Goal: Task Accomplishment & Management: Use online tool/utility

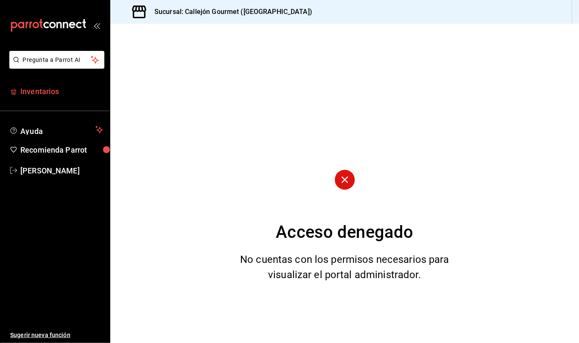
click at [47, 94] on span "Inventarios" at bounding box center [61, 91] width 83 height 11
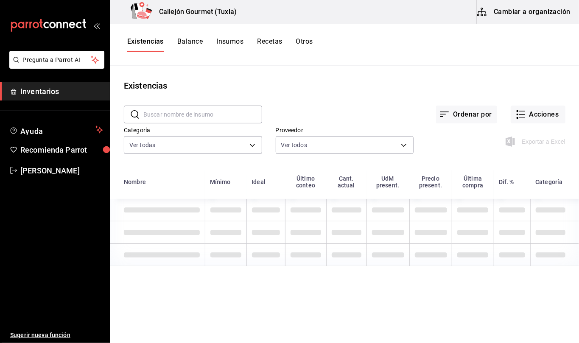
click at [510, 13] on button "Cambiar a organización" at bounding box center [524, 12] width 95 height 24
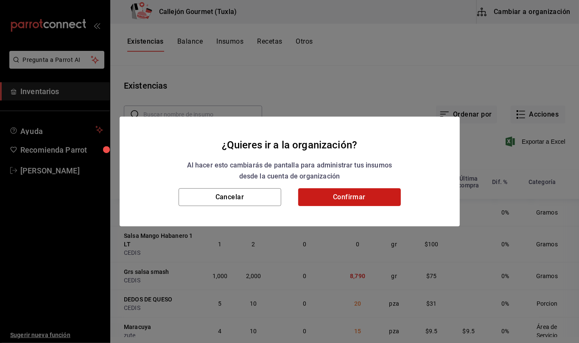
click at [356, 196] on button "Confirmar" at bounding box center [349, 197] width 103 height 18
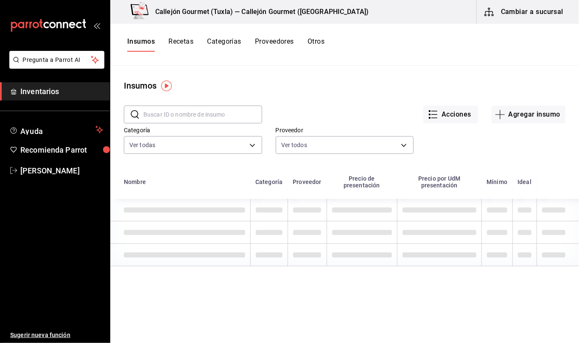
click at [314, 43] on button "Otros" at bounding box center [316, 44] width 17 height 14
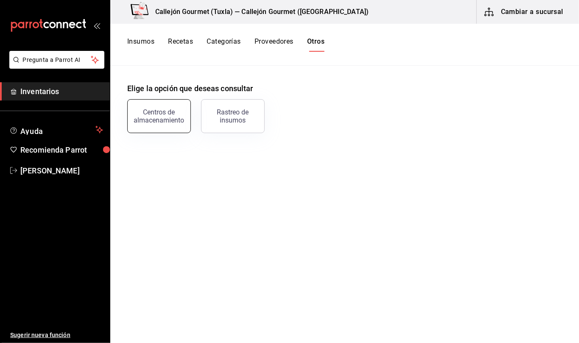
click at [170, 112] on div "Centros de almacenamiento" at bounding box center [159, 116] width 53 height 16
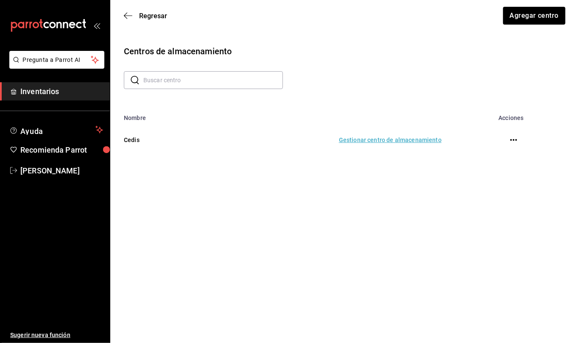
click at [395, 137] on td "Gestionar centro de almacenamiento" at bounding box center [323, 139] width 257 height 37
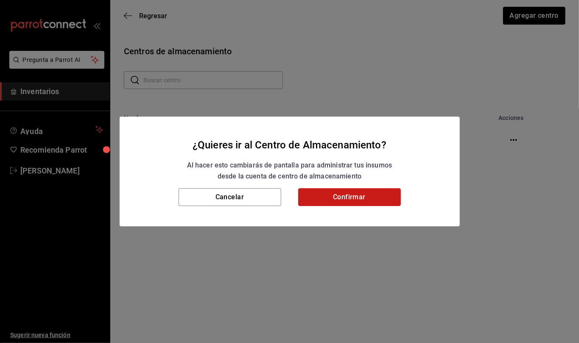
click at [365, 194] on button "Confirmar" at bounding box center [349, 197] width 103 height 18
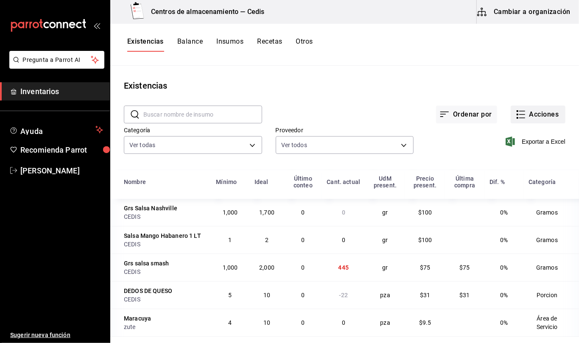
click at [526, 111] on button "Acciones" at bounding box center [538, 115] width 55 height 18
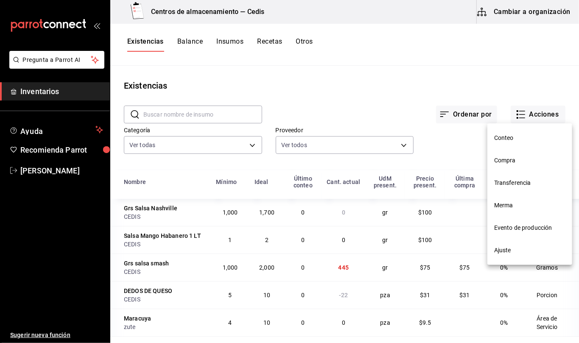
click at [530, 182] on span "Transferencia" at bounding box center [529, 183] width 71 height 9
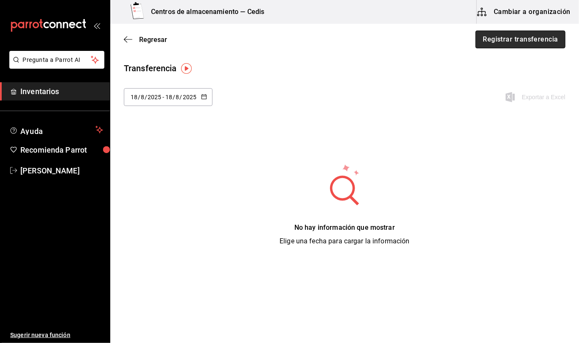
click at [506, 41] on button "Registrar transferencia" at bounding box center [521, 40] width 90 height 18
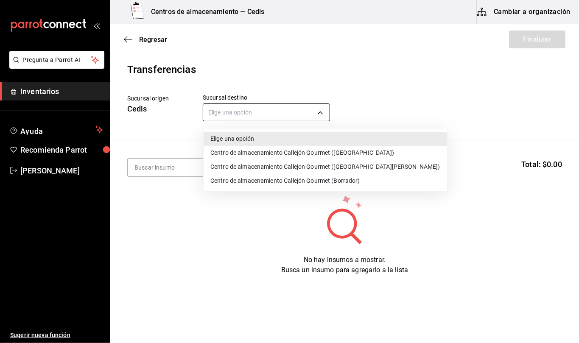
click at [325, 115] on body "Pregunta a Parrot AI Inventarios Ayuda Recomienda Parrot [PERSON_NAME] Sugerir …" at bounding box center [289, 147] width 579 height 295
click at [309, 154] on li "Centro de almacenamiento Callejón Gourmet ([GEOGRAPHIC_DATA])" at bounding box center [326, 153] width 244 height 14
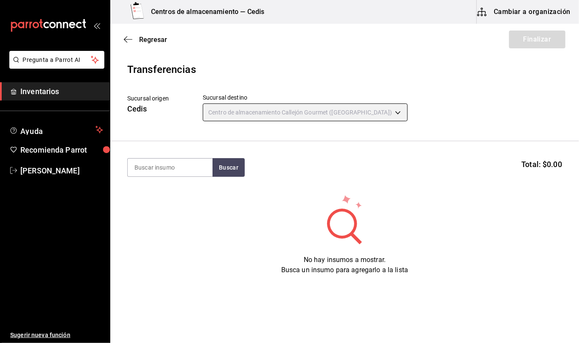
type input "d2402ae1-2240-4bf4-a726-90d4a248e191"
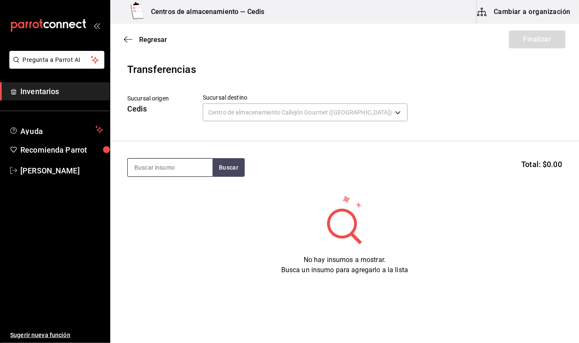
click at [191, 168] on input at bounding box center [170, 168] width 85 height 18
type input "bolsa gr"
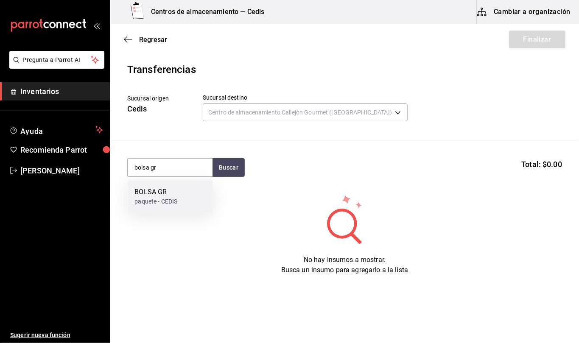
click at [160, 197] on div "paquete - CEDIS" at bounding box center [156, 201] width 43 height 9
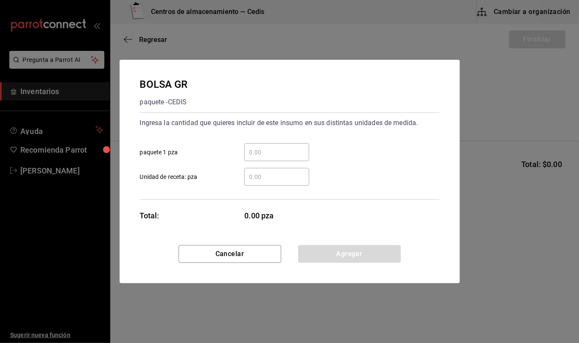
click at [258, 178] on input "​ Unidad de receta: pza" at bounding box center [276, 177] width 65 height 10
type input "1"
click at [384, 259] on button "Agregar" at bounding box center [349, 254] width 103 height 18
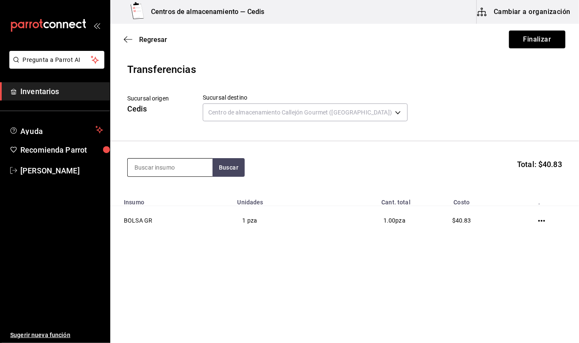
click at [189, 168] on input at bounding box center [170, 168] width 85 height 18
type input "hoja"
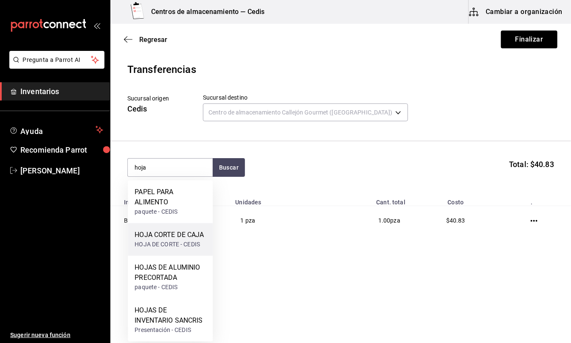
click at [184, 241] on div "HOJA DE CORTE - CEDIS" at bounding box center [169, 244] width 69 height 9
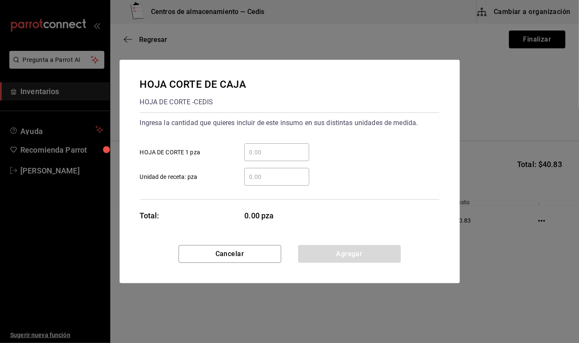
click at [265, 177] on input "​ Unidad de receta: pza" at bounding box center [276, 177] width 65 height 10
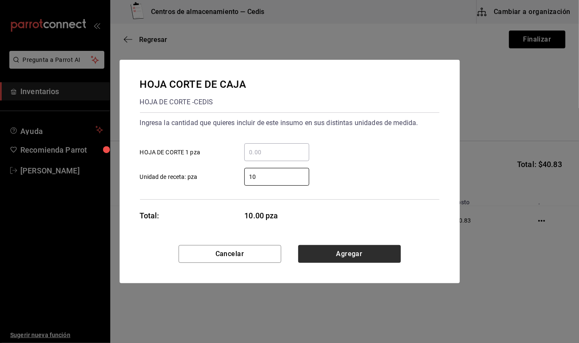
type input "10"
click at [379, 255] on button "Agregar" at bounding box center [349, 254] width 103 height 18
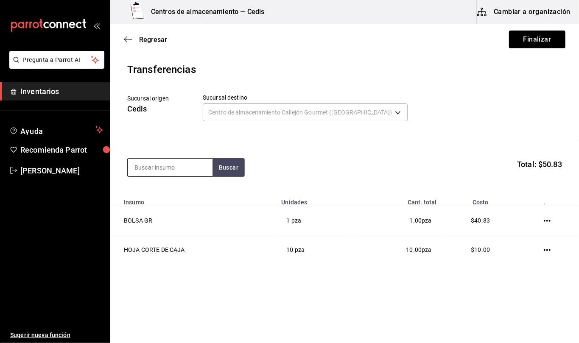
click at [180, 163] on input at bounding box center [170, 168] width 85 height 18
type input "cloro"
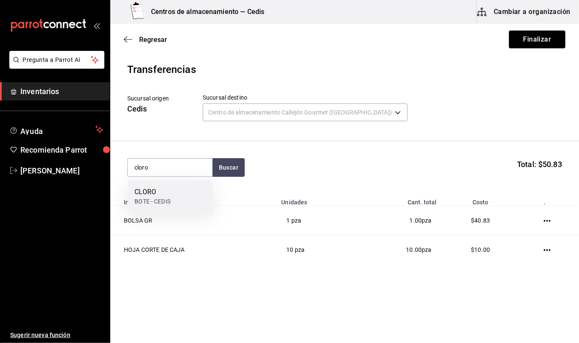
click at [175, 194] on div "CLORO BOTE - CEDIS" at bounding box center [170, 196] width 85 height 33
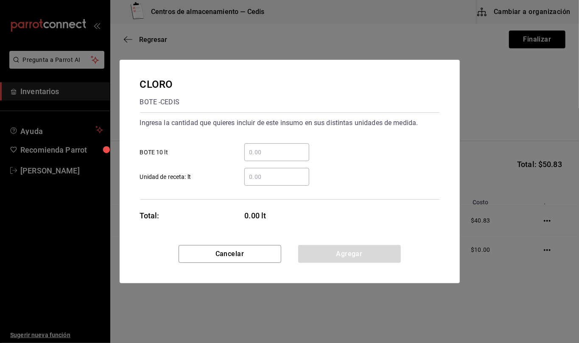
click at [272, 177] on input "​ Unidad de receta: lt" at bounding box center [276, 177] width 65 height 10
type input "1"
click at [396, 249] on button "Agregar" at bounding box center [349, 254] width 103 height 18
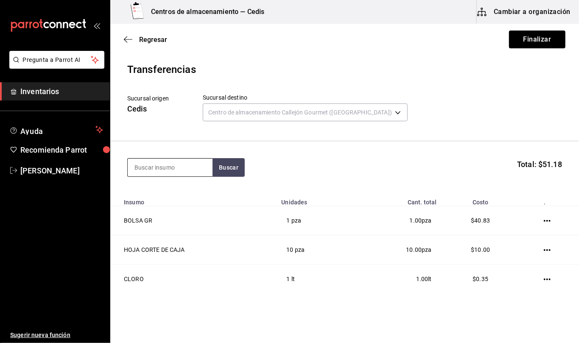
click at [195, 168] on input at bounding box center [170, 168] width 85 height 18
type input "ultra"
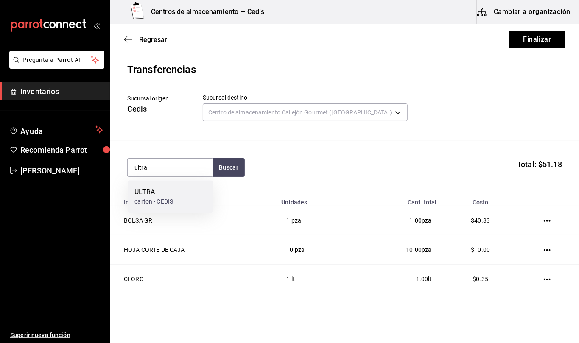
click at [185, 201] on div "ULTRA carton - CEDIS" at bounding box center [170, 196] width 85 height 33
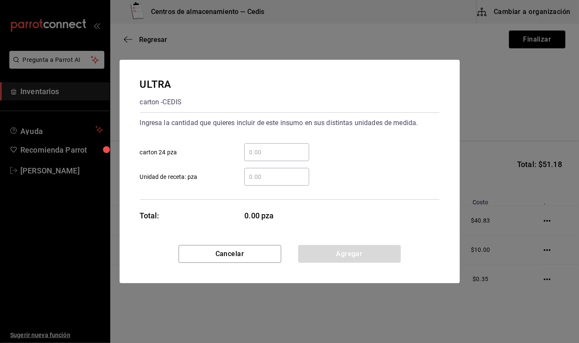
click at [275, 176] on input "​ Unidad de receta: pza" at bounding box center [276, 177] width 65 height 10
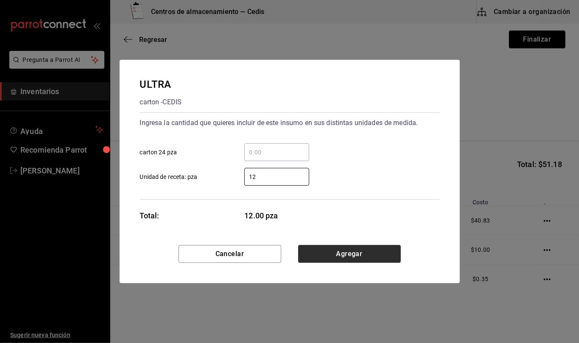
type input "12"
click at [341, 249] on button "Agregar" at bounding box center [349, 254] width 103 height 18
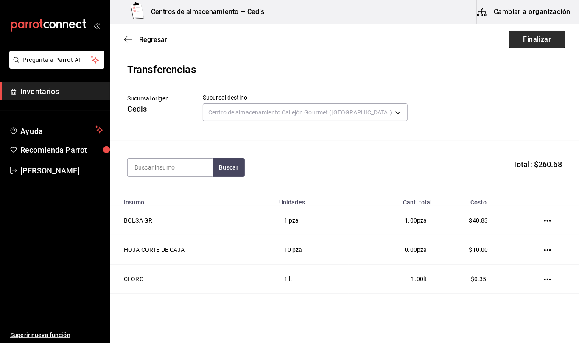
click at [529, 43] on button "Finalizar" at bounding box center [537, 40] width 56 height 18
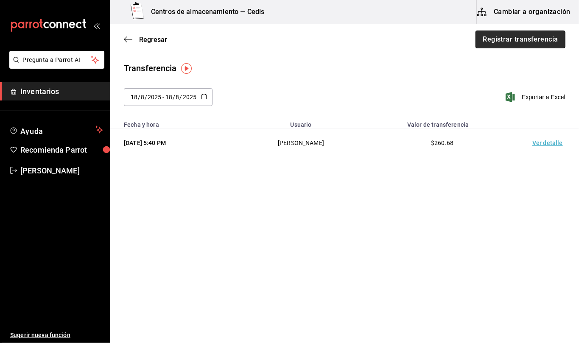
click at [530, 42] on button "Registrar transferencia" at bounding box center [521, 40] width 90 height 18
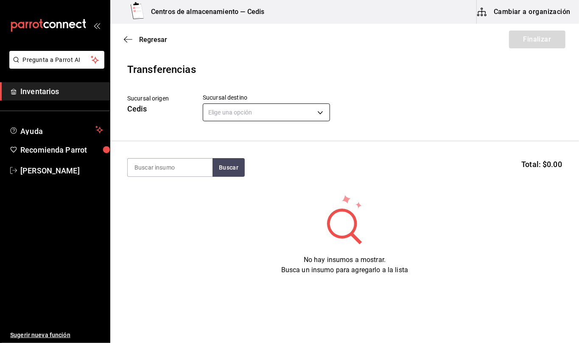
click at [311, 115] on body "Pregunta a Parrot AI Inventarios Ayuda Recomienda Parrot [PERSON_NAME] Sugerir …" at bounding box center [289, 147] width 579 height 295
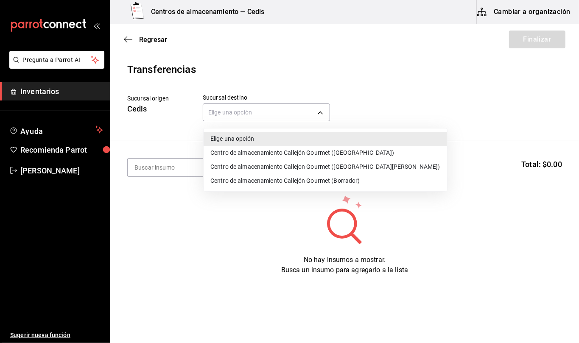
click at [331, 153] on li "Centro de almacenamiento Callejón Gourmet ([GEOGRAPHIC_DATA])" at bounding box center [326, 153] width 244 height 14
type input "d2402ae1-2240-4bf4-a726-90d4a248e191"
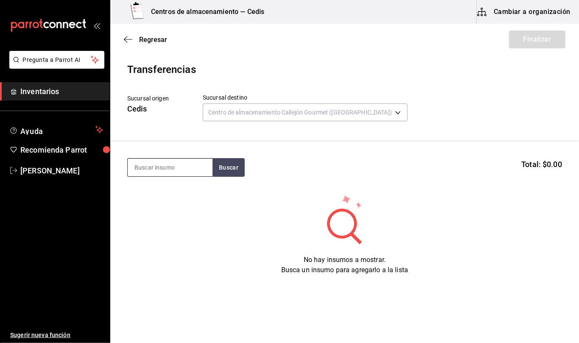
click at [191, 172] on input at bounding box center [170, 168] width 85 height 18
type input "[US_STATE]"
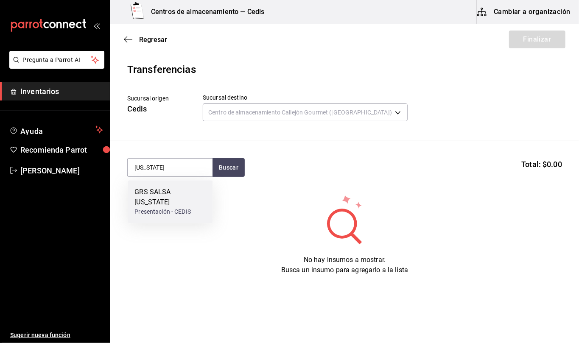
click at [168, 196] on div "GRS SALSA [US_STATE]" at bounding box center [170, 197] width 71 height 20
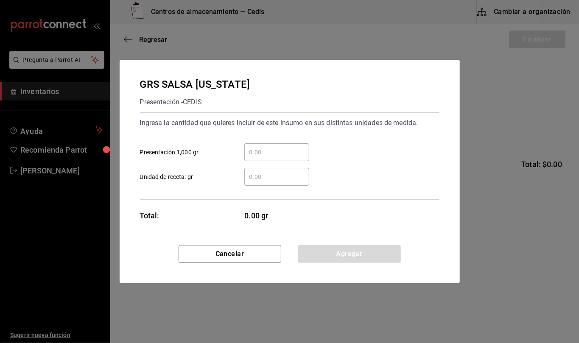
click at [280, 180] on input "​ Unidad de receta: gr" at bounding box center [276, 177] width 65 height 10
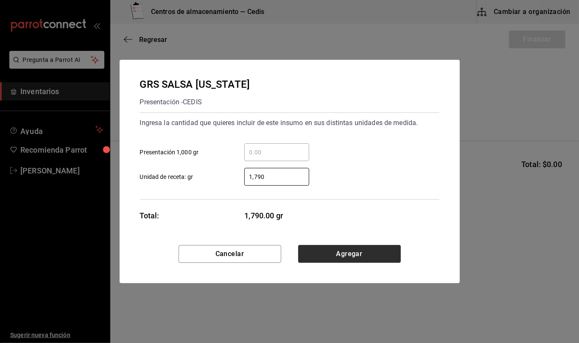
type input "1,790"
click at [334, 254] on button "Agregar" at bounding box center [349, 254] width 103 height 18
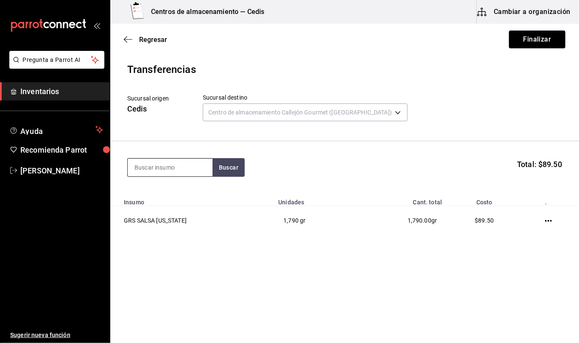
click at [189, 170] on input at bounding box center [170, 168] width 85 height 18
type input "cebolla morada"
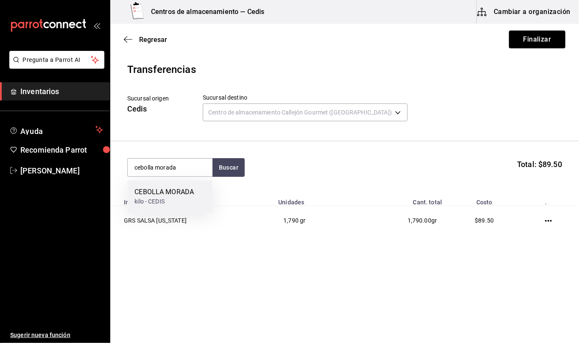
click at [179, 198] on div "kilo - CEDIS" at bounding box center [164, 201] width 59 height 9
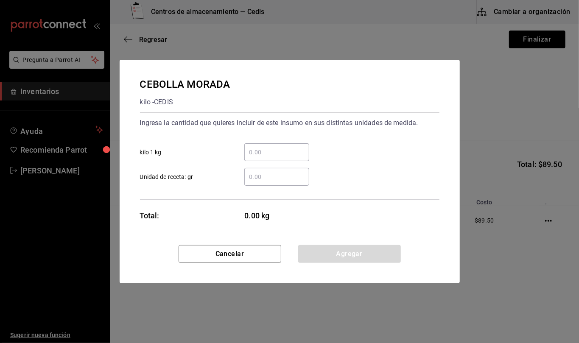
click at [274, 178] on input "​ Unidad de receta: gr" at bounding box center [276, 177] width 65 height 10
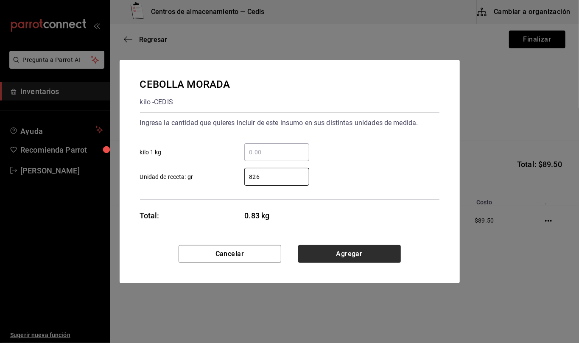
type input "826"
click at [350, 252] on button "Agregar" at bounding box center [349, 254] width 103 height 18
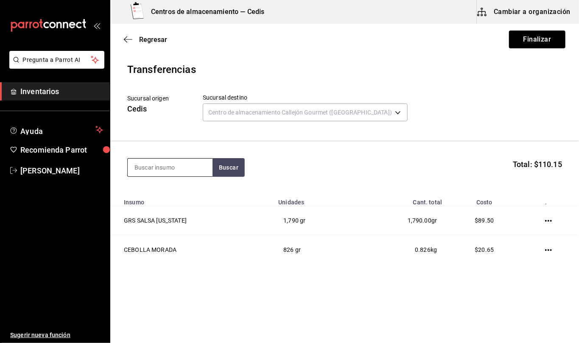
click at [182, 162] on input at bounding box center [170, 168] width 85 height 18
type input "lechuga"
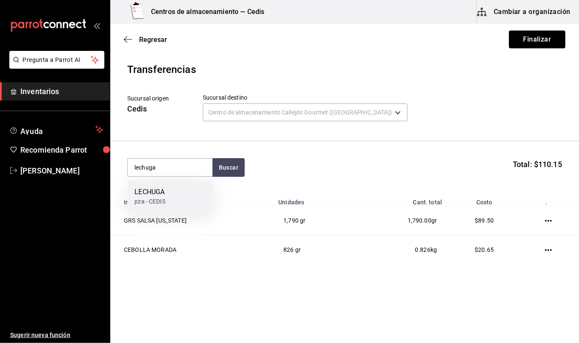
click at [166, 196] on div "[PERSON_NAME] pza - CEDIS" at bounding box center [170, 196] width 85 height 33
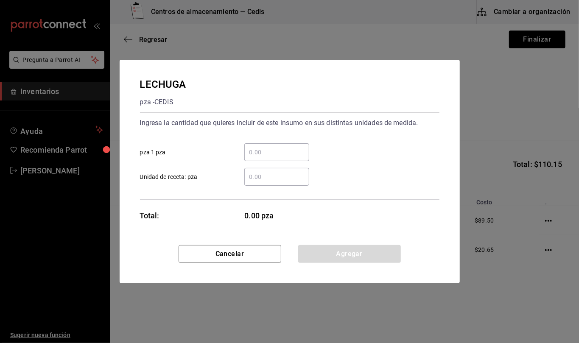
click at [262, 177] on input "​ Unidad de receta: pza" at bounding box center [276, 177] width 65 height 10
type input "1"
click at [383, 251] on button "Agregar" at bounding box center [349, 254] width 103 height 18
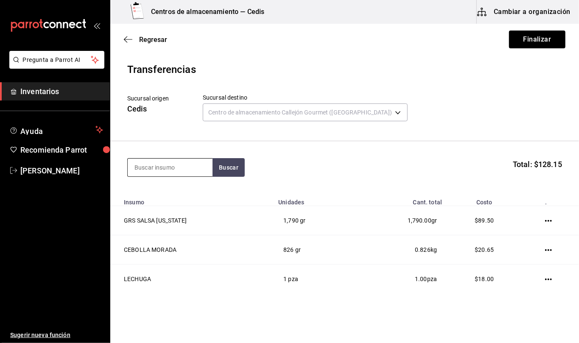
click at [188, 171] on input at bounding box center [170, 168] width 85 height 18
type input "zanahoria"
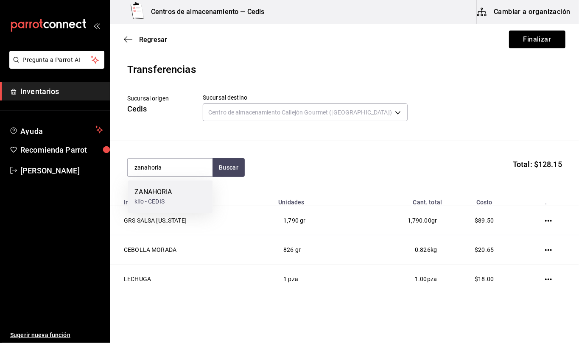
click at [192, 191] on div "ZANAHORIA kilo - CEDIS" at bounding box center [170, 196] width 85 height 33
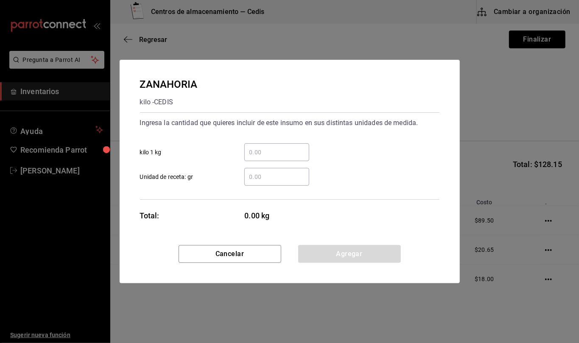
click at [268, 174] on input "​ Unidad de receta: gr" at bounding box center [276, 177] width 65 height 10
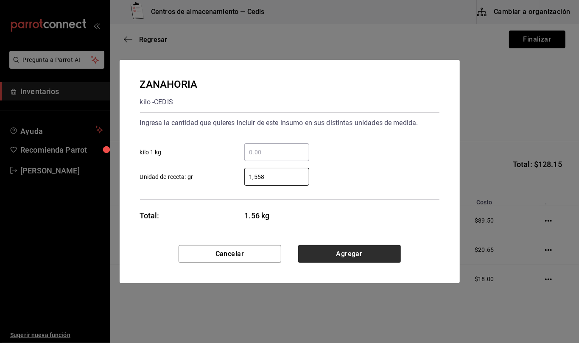
type input "1,558"
click at [352, 258] on button "Agregar" at bounding box center [349, 254] width 103 height 18
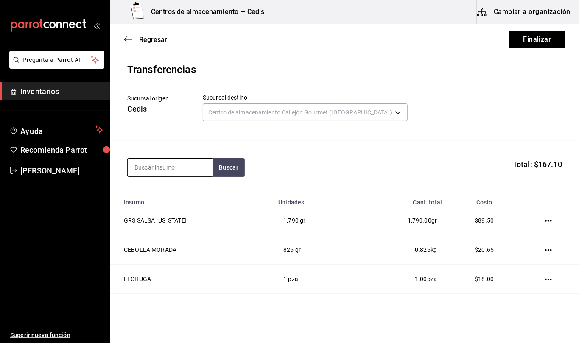
click at [189, 168] on input at bounding box center [170, 168] width 85 height 18
type input "apio"
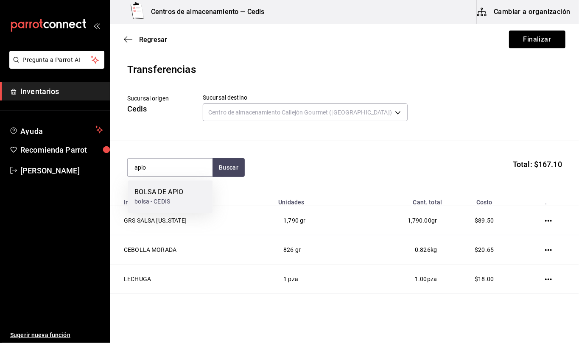
click at [177, 197] on div "bolsa - CEDIS" at bounding box center [159, 201] width 49 height 9
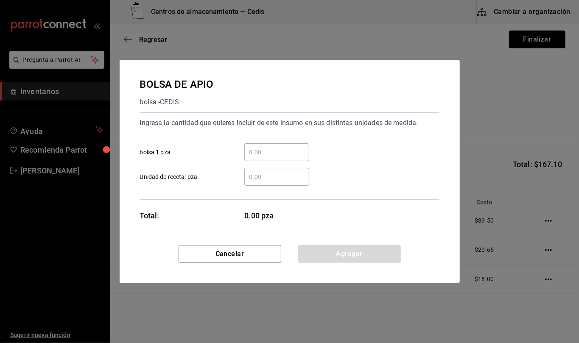
click at [264, 178] on input "​ Unidad de receta: pza" at bounding box center [276, 177] width 65 height 10
type input "1"
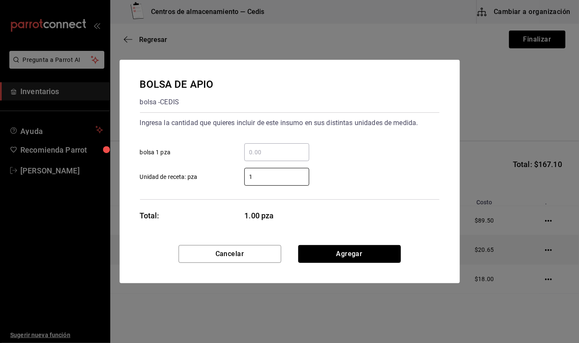
drag, startPoint x: 398, startPoint y: 254, endPoint x: 379, endPoint y: 256, distance: 18.8
click at [398, 254] on button "Agregar" at bounding box center [349, 254] width 103 height 18
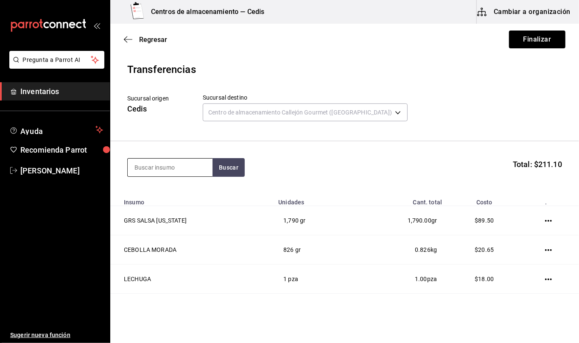
click at [163, 168] on input at bounding box center [170, 168] width 85 height 18
type input "empaque"
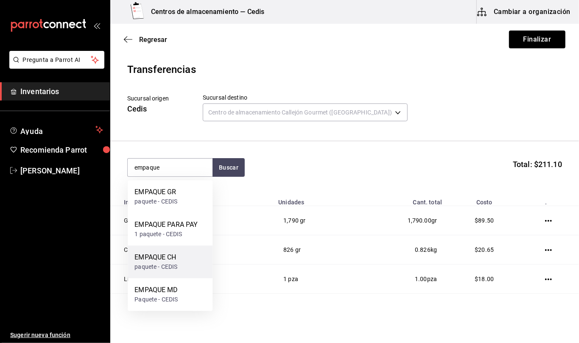
click at [173, 264] on div "paquete - CEDIS" at bounding box center [156, 267] width 43 height 9
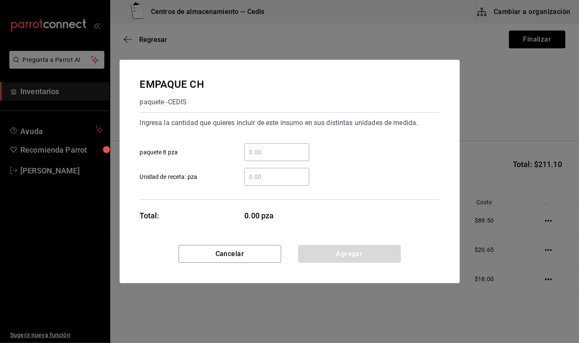
click at [261, 174] on input "​ Unidad de receta: pza" at bounding box center [276, 177] width 65 height 10
type input "1"
click at [390, 258] on button "Agregar" at bounding box center [349, 254] width 103 height 18
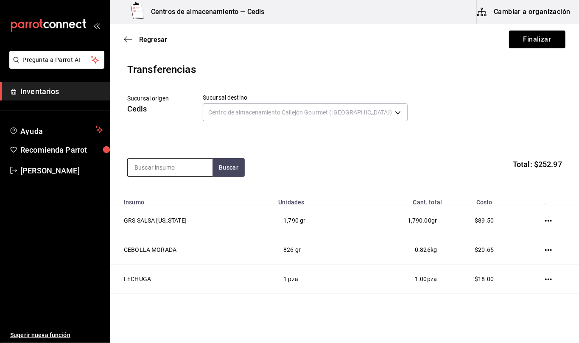
click at [159, 168] on input at bounding box center [170, 168] width 85 height 18
type input "salsero"
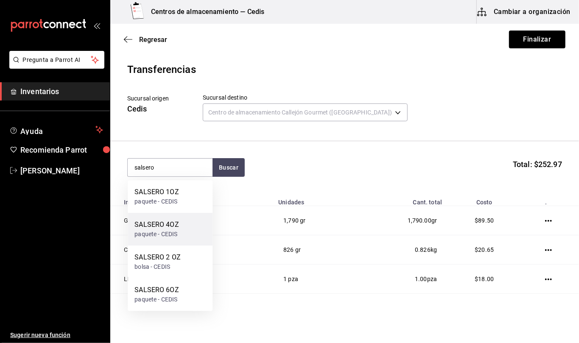
click at [184, 227] on div "SALSERO 4OZ paquete - CEDIS" at bounding box center [170, 229] width 85 height 33
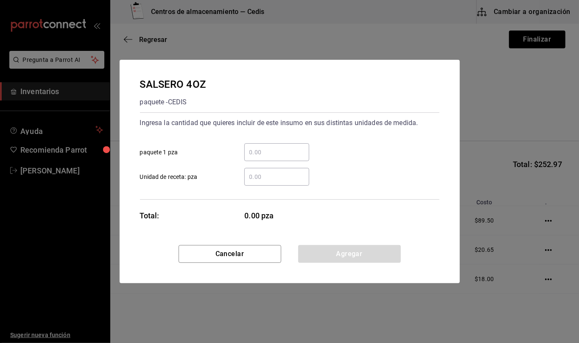
click at [274, 179] on input "​ Unidad de receta: pza" at bounding box center [276, 177] width 65 height 10
type input "1"
click at [373, 253] on button "Agregar" at bounding box center [349, 254] width 103 height 18
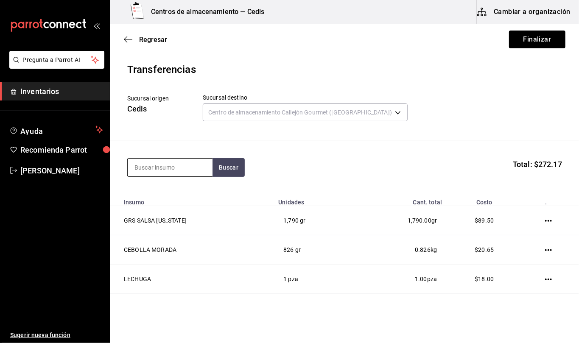
click at [182, 165] on input at bounding box center [170, 168] width 85 height 18
type input "tapa 4"
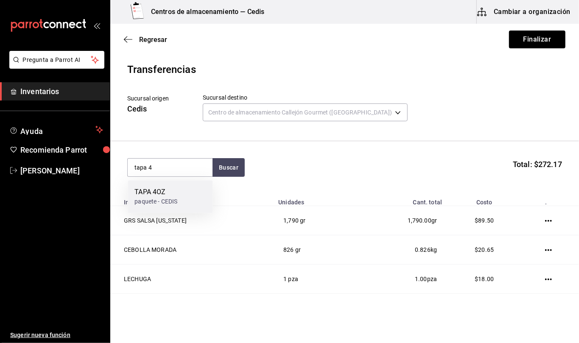
click at [168, 191] on div "TAPA 4OZ" at bounding box center [156, 192] width 43 height 10
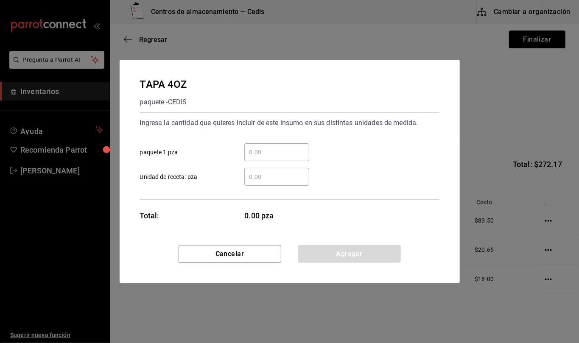
click at [283, 178] on input "​ Unidad de receta: pza" at bounding box center [276, 177] width 65 height 10
type input "4"
type input "1"
click at [389, 250] on button "Agregar" at bounding box center [349, 254] width 103 height 18
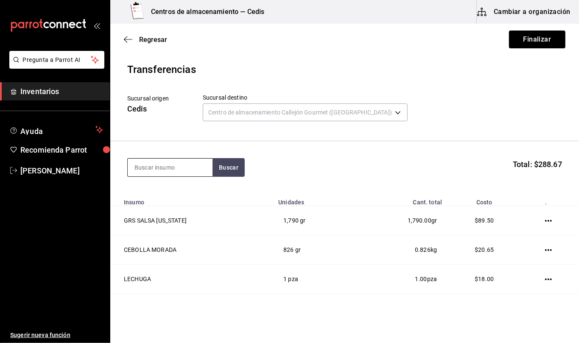
click at [197, 168] on input at bounding box center [170, 168] width 85 height 18
type input "servitoalla"
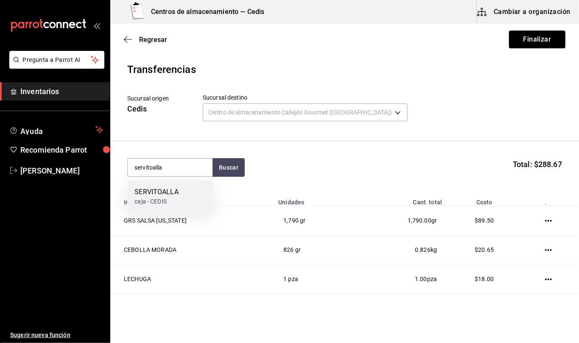
click at [191, 204] on div "SERVITOALLA caja - CEDIS" at bounding box center [170, 196] width 85 height 33
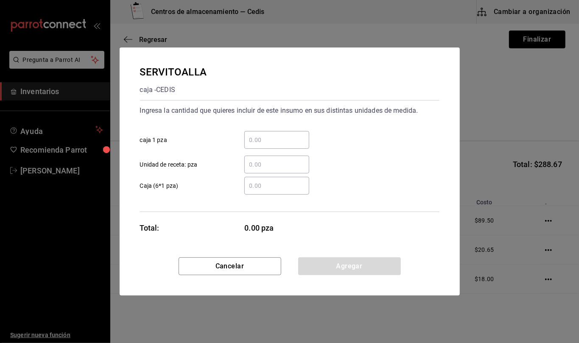
click at [281, 162] on input "​ Unidad de receta: pza" at bounding box center [276, 165] width 65 height 10
type input "1"
click at [399, 266] on button "Agregar" at bounding box center [349, 267] width 103 height 18
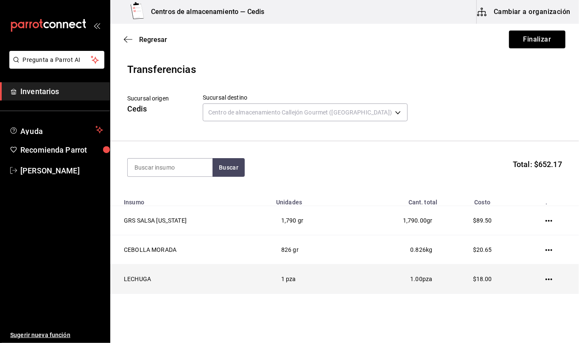
click at [388, 265] on td "1.00 pza" at bounding box center [396, 279] width 93 height 29
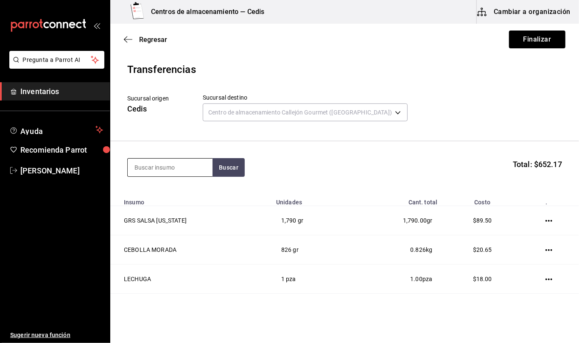
click at [165, 169] on input at bounding box center [170, 168] width 85 height 18
type input "fibra"
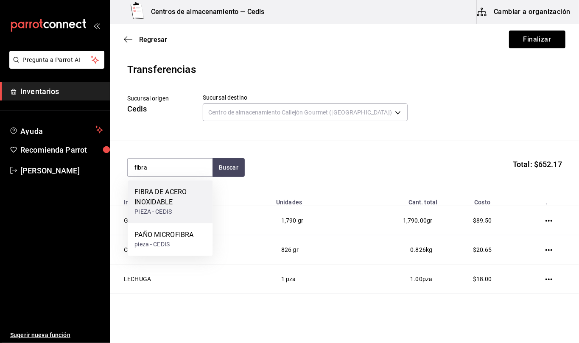
click at [183, 202] on div "FIBRA DE ACERO INOXIDABLE" at bounding box center [170, 197] width 71 height 20
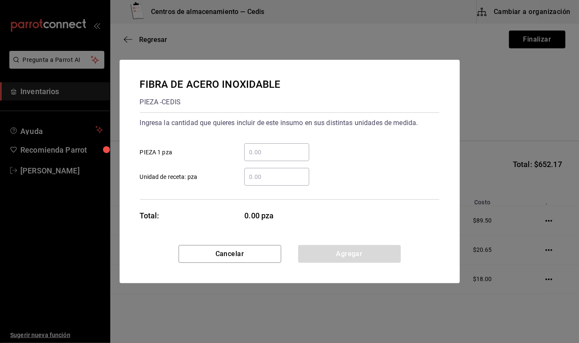
click at [280, 172] on input "​ Unidad de receta: pza" at bounding box center [276, 177] width 65 height 10
type input "1"
click at [386, 259] on button "Agregar" at bounding box center [349, 254] width 103 height 18
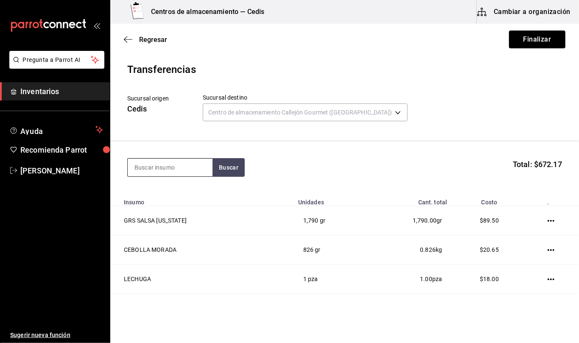
click at [194, 170] on input at bounding box center [170, 168] width 85 height 18
type input "tabloide"
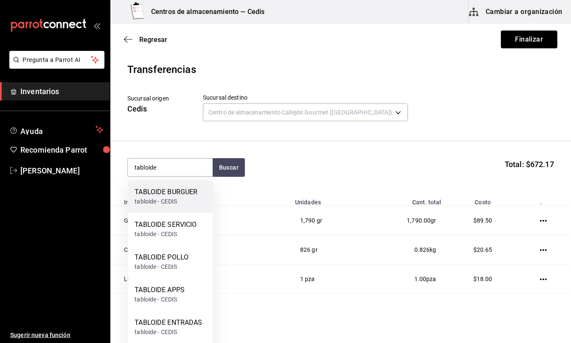
click at [185, 194] on div "TABLOIDE BURGUER" at bounding box center [166, 192] width 63 height 10
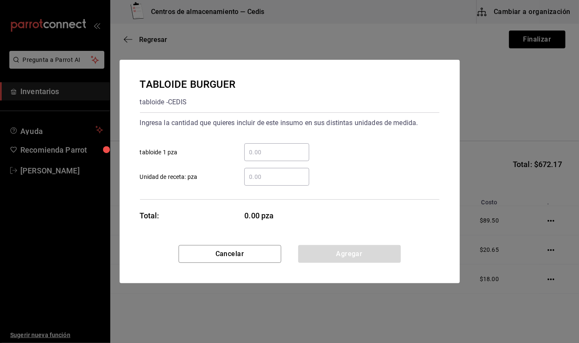
click at [289, 172] on input "​ Unidad de receta: pza" at bounding box center [276, 177] width 65 height 10
type input "2"
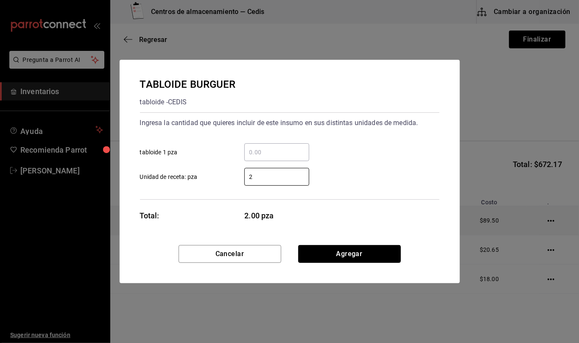
drag, startPoint x: 385, startPoint y: 250, endPoint x: 298, endPoint y: 232, distance: 89.4
click at [385, 250] on button "Agregar" at bounding box center [349, 254] width 103 height 18
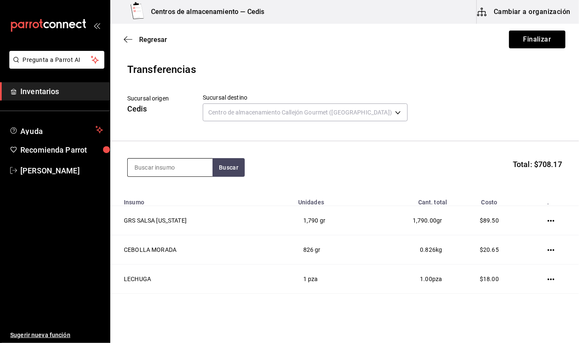
click at [194, 168] on input at bounding box center [170, 168] width 85 height 18
type input "queso amarillo"
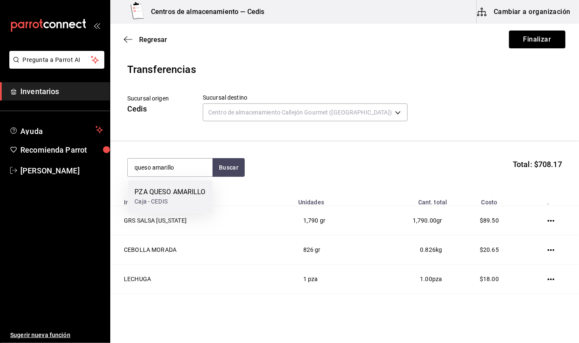
click at [156, 197] on div "PZA QUESO AMARILLO" at bounding box center [170, 192] width 71 height 10
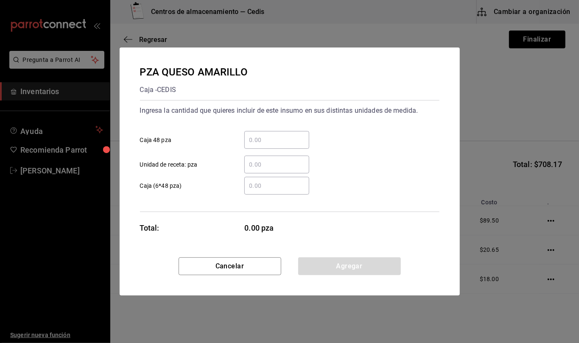
click at [271, 165] on input "​ Unidad de receta: pza" at bounding box center [276, 165] width 65 height 10
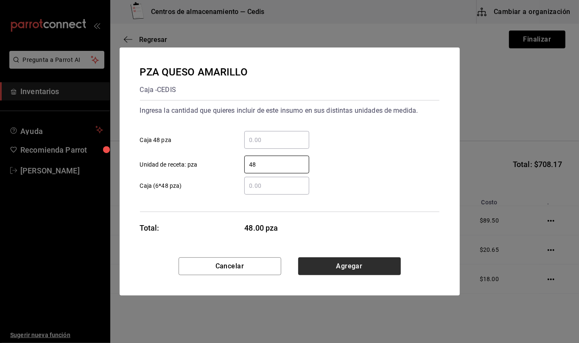
type input "48"
drag, startPoint x: 359, startPoint y: 260, endPoint x: 357, endPoint y: 266, distance: 6.6
click at [359, 260] on button "Agregar" at bounding box center [349, 267] width 103 height 18
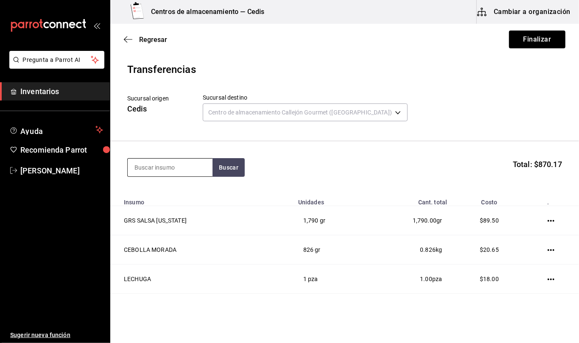
click at [182, 170] on input at bounding box center [170, 168] width 85 height 18
type input "carne ham"
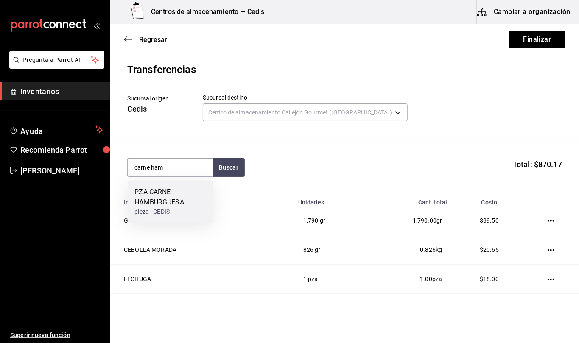
click at [165, 197] on div "PZA CARNE HAMBURGUESA" at bounding box center [170, 197] width 71 height 20
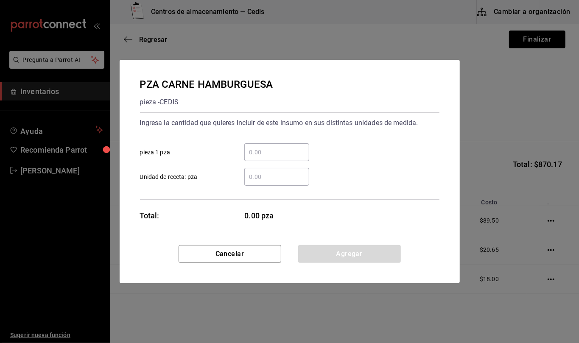
click at [260, 179] on input "​ Unidad de receta: pza" at bounding box center [276, 177] width 65 height 10
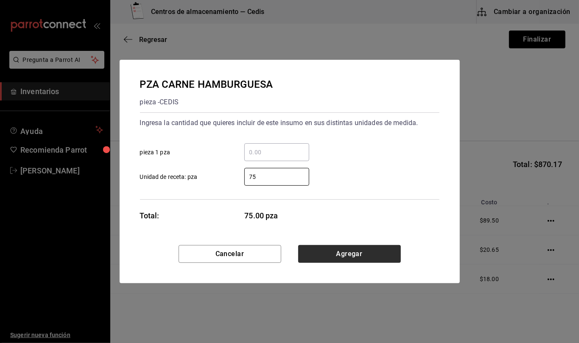
type input "75"
click at [379, 251] on button "Agregar" at bounding box center [349, 254] width 103 height 18
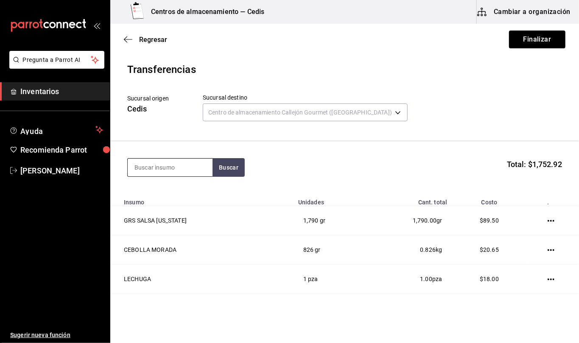
click at [189, 168] on input at bounding box center [170, 168] width 85 height 18
type input "pan"
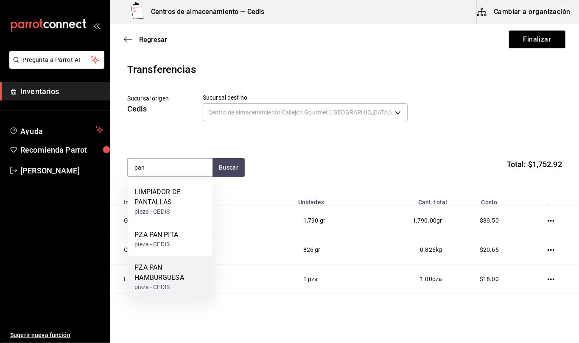
click at [157, 286] on div "pieza - CEDIS" at bounding box center [170, 287] width 71 height 9
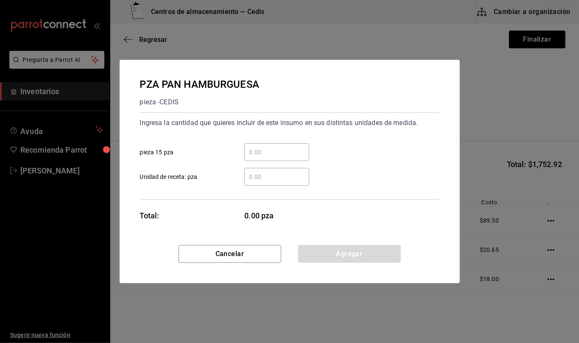
click at [261, 174] on input "​ Unidad de receta: pza" at bounding box center [276, 177] width 65 height 10
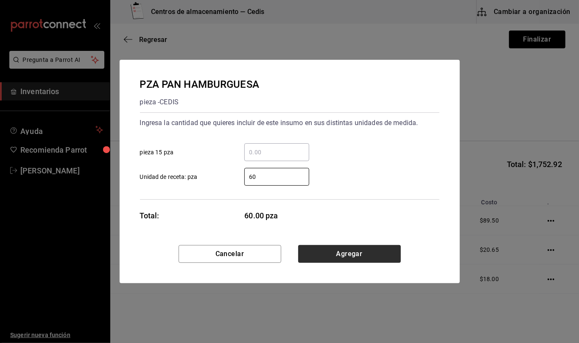
type input "60"
click at [362, 256] on button "Agregar" at bounding box center [349, 254] width 103 height 18
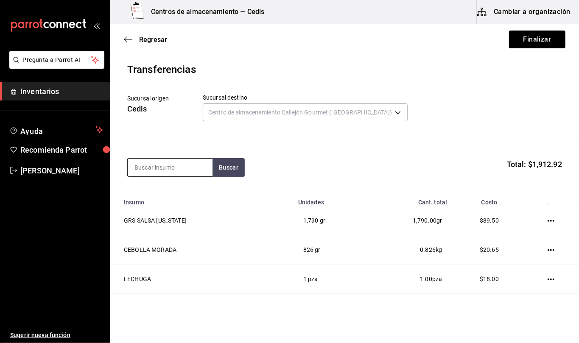
click at [195, 162] on input at bounding box center [170, 168] width 85 height 18
type input "alitas"
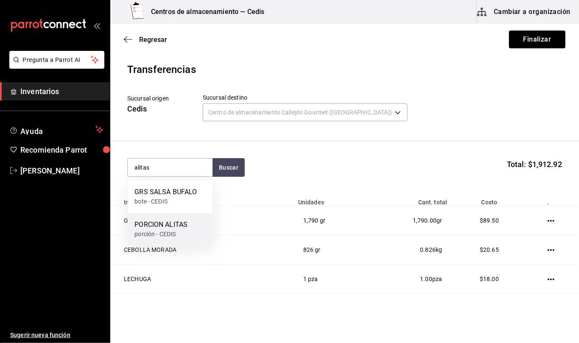
click at [172, 234] on div "porción - CEDIS" at bounding box center [161, 234] width 53 height 9
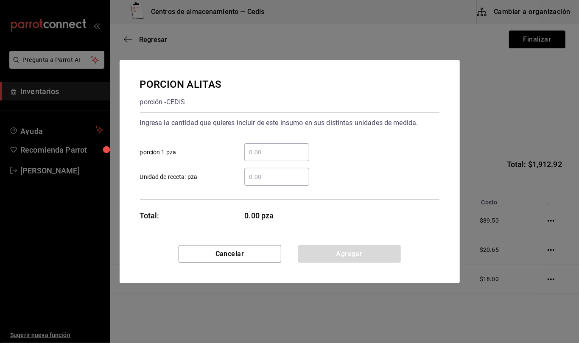
click at [262, 174] on input "​ Unidad de receta: pza" at bounding box center [276, 177] width 65 height 10
type input "5"
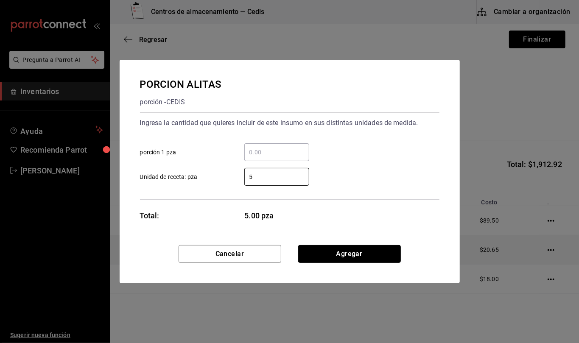
click at [388, 254] on button "Agregar" at bounding box center [349, 254] width 103 height 18
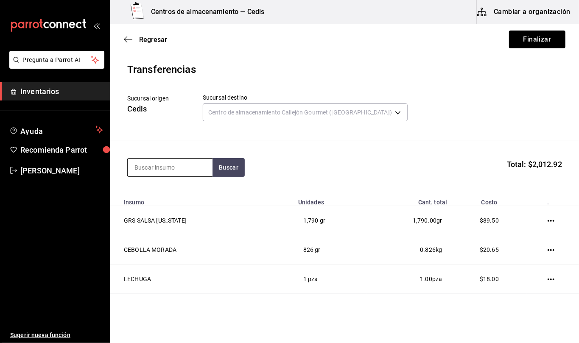
click at [168, 170] on input at bounding box center [170, 168] width 85 height 18
type input "papa"
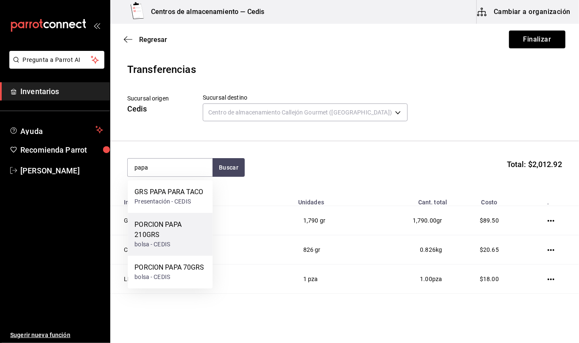
click at [185, 232] on div "PORCION PAPA 210GRS" at bounding box center [170, 230] width 71 height 20
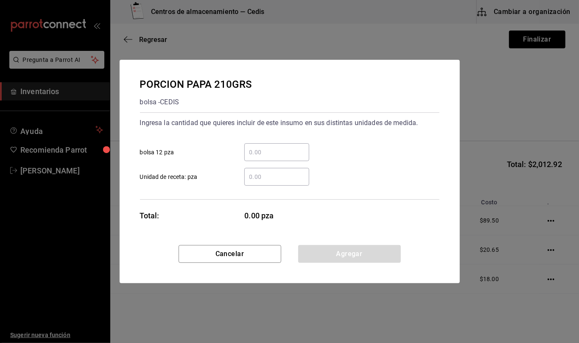
click at [286, 180] on input "​ Unidad de receta: pza" at bounding box center [276, 177] width 65 height 10
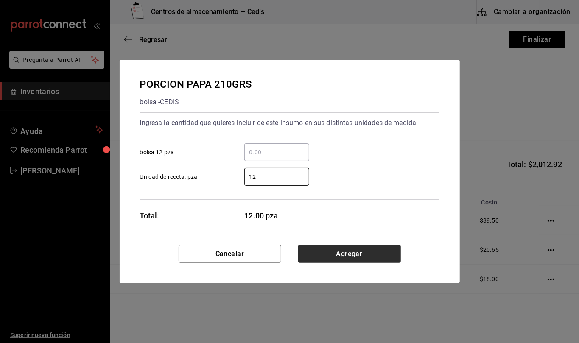
type input "12"
click at [348, 253] on button "Agregar" at bounding box center [349, 254] width 103 height 18
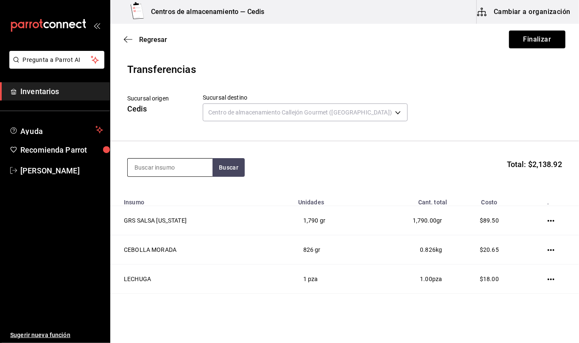
click at [188, 170] on input at bounding box center [170, 168] width 85 height 18
type input "chili"
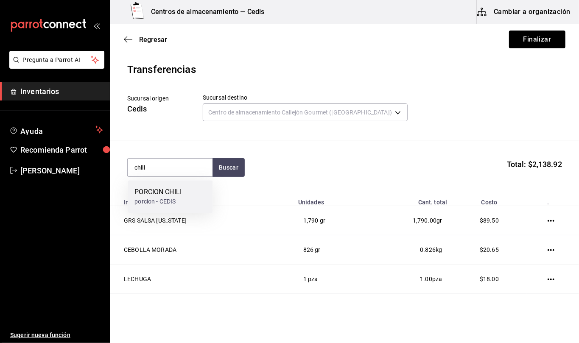
click at [173, 199] on div "porcion - CEDIS" at bounding box center [158, 201] width 47 height 9
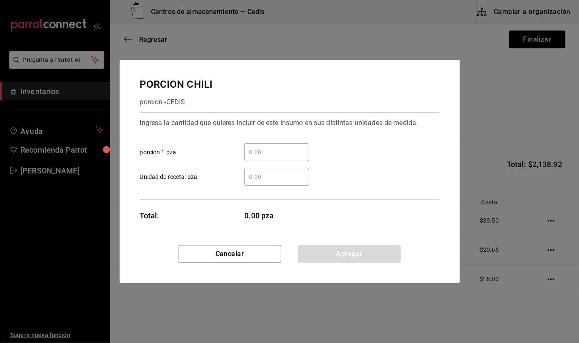
click at [289, 182] on div "​" at bounding box center [276, 177] width 65 height 18
click at [289, 182] on input "​ Unidad de receta: pza" at bounding box center [276, 177] width 65 height 10
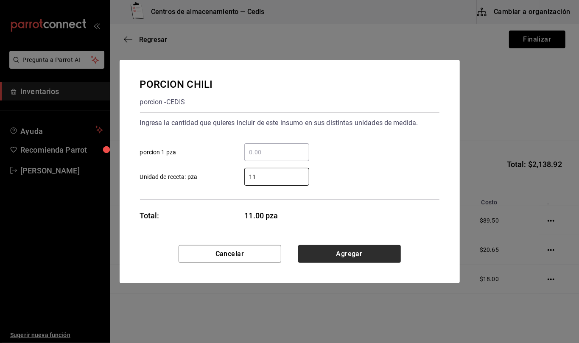
type input "11"
click at [385, 252] on button "Agregar" at bounding box center [349, 254] width 103 height 18
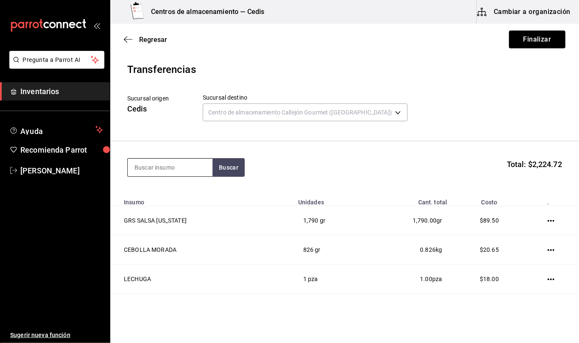
click at [166, 172] on input at bounding box center [170, 168] width 85 height 18
type input "cebolla"
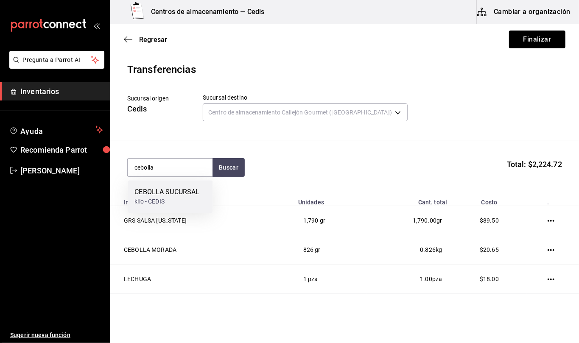
click at [175, 196] on div "CEBOLLA SUCURSAL" at bounding box center [167, 192] width 65 height 10
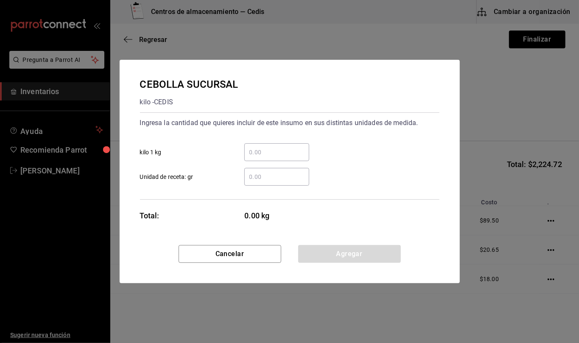
click at [265, 177] on input "​ Unidad de receta: gr" at bounding box center [276, 177] width 65 height 10
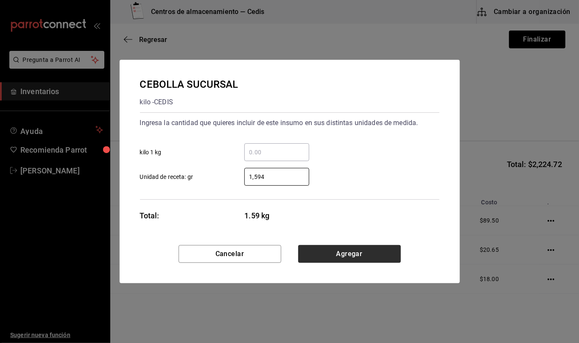
type input "1,594"
click at [359, 258] on button "Agregar" at bounding box center [349, 254] width 103 height 18
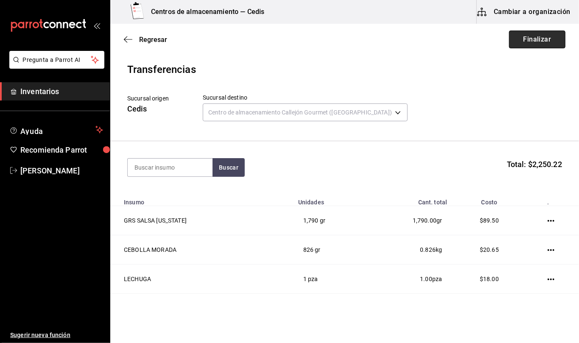
click at [532, 40] on button "Finalizar" at bounding box center [537, 40] width 56 height 18
